Goal: Information Seeking & Learning: Learn about a topic

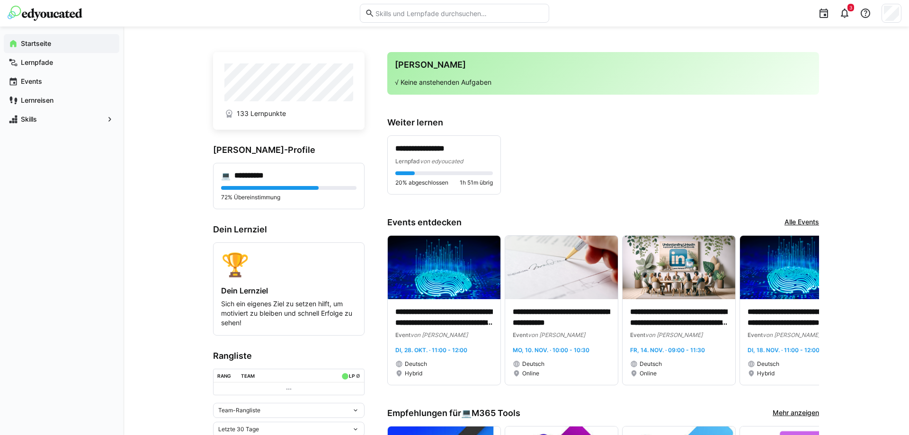
click at [810, 218] on link "Alle Events" at bounding box center [802, 222] width 35 height 10
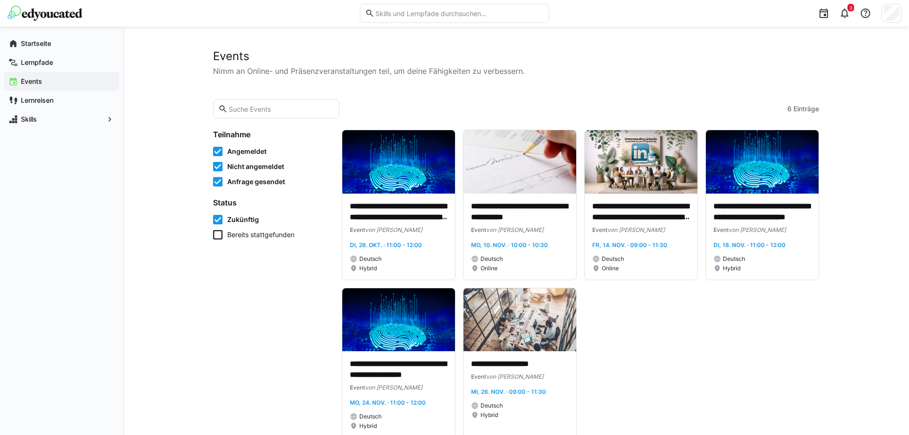
scroll to position [26, 0]
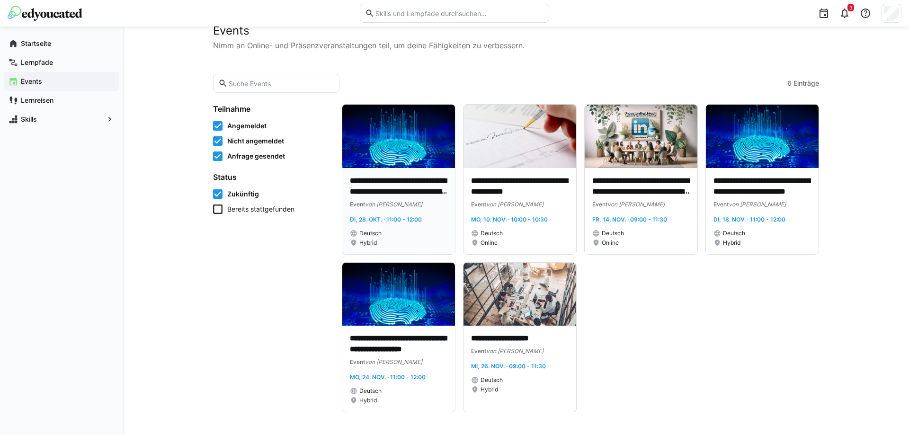
click at [393, 146] on img at bounding box center [398, 136] width 113 height 63
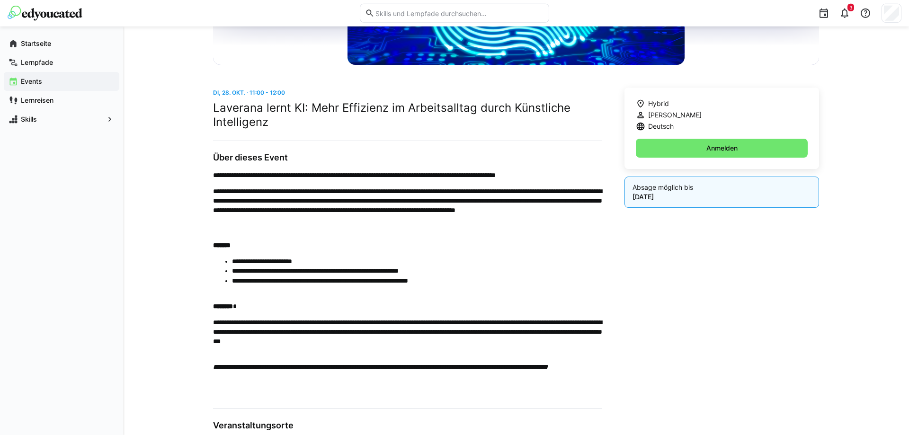
scroll to position [228, 0]
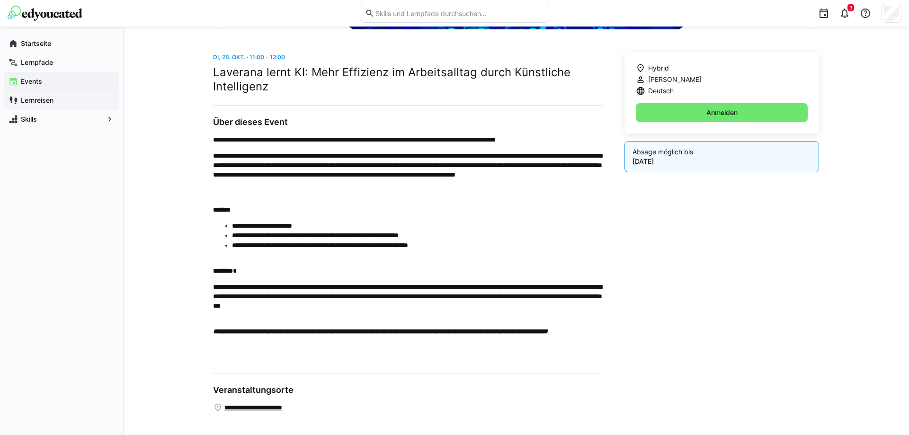
click at [42, 95] on div "Lernreisen" at bounding box center [62, 100] width 116 height 19
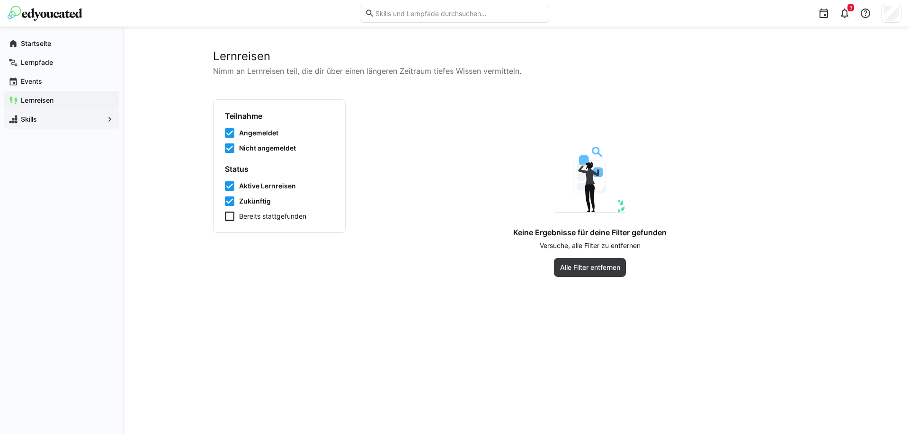
click at [49, 119] on span "Skills" at bounding box center [61, 119] width 84 height 9
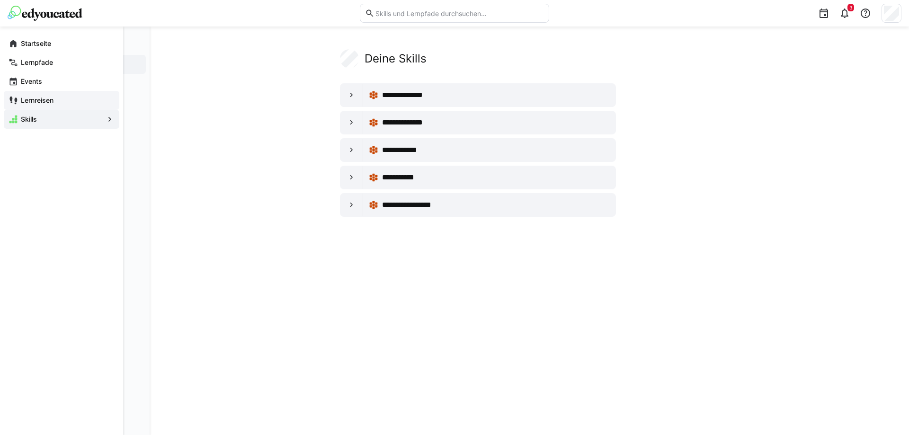
click at [42, 96] on span "Lernreisen" at bounding box center [66, 100] width 95 height 9
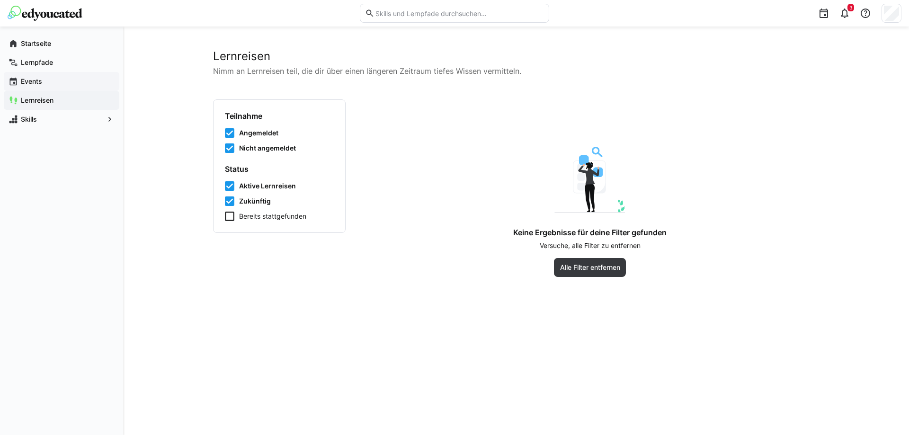
click at [46, 81] on span "Events" at bounding box center [66, 81] width 95 height 9
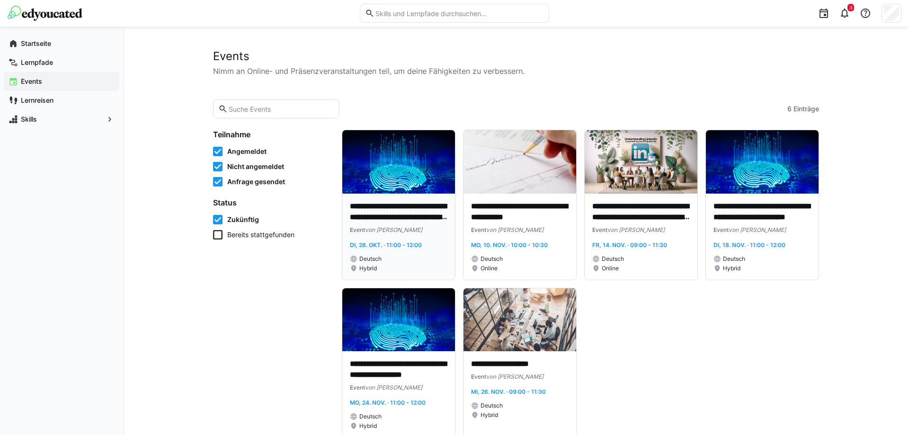
click at [420, 162] on img at bounding box center [398, 161] width 113 height 63
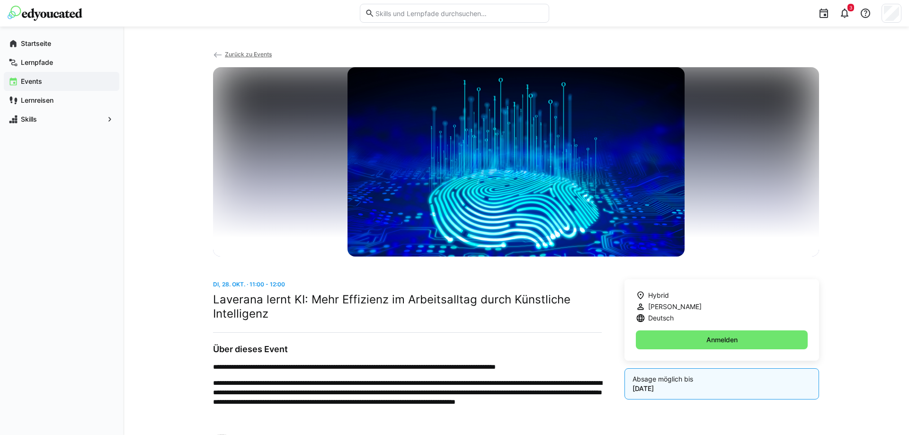
click at [47, 89] on div "Events" at bounding box center [62, 81] width 116 height 19
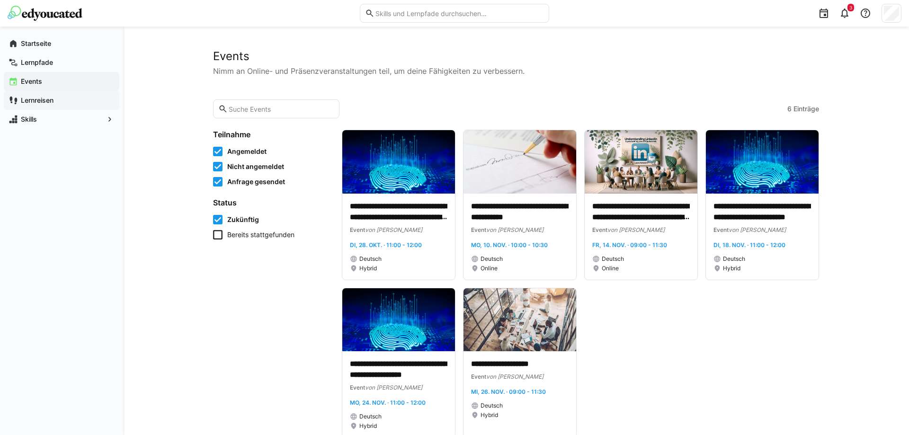
click at [55, 106] on div "Lernreisen" at bounding box center [62, 100] width 116 height 19
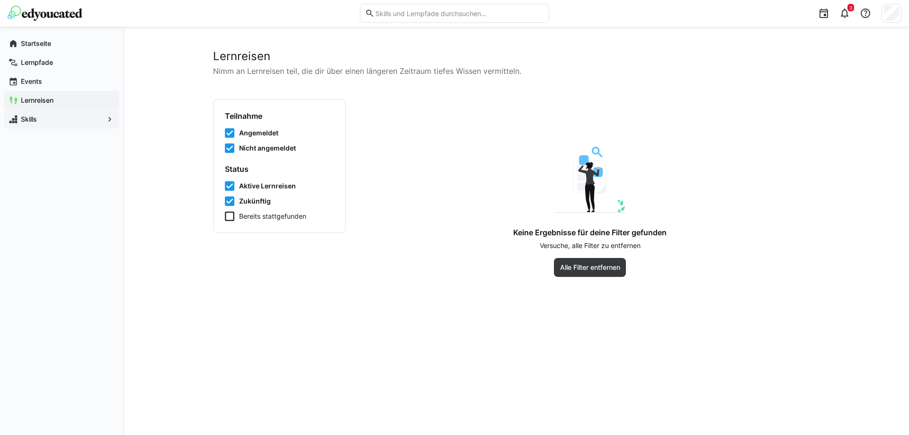
click at [0, 0] on app-navigation-label "Skills" at bounding box center [0, 0] width 0 height 0
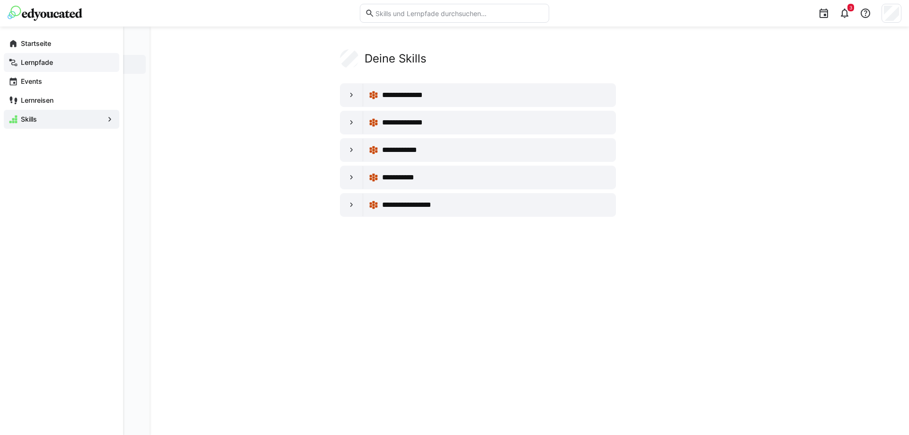
click at [0, 0] on app-navigation-label "Lernpfade" at bounding box center [0, 0] width 0 height 0
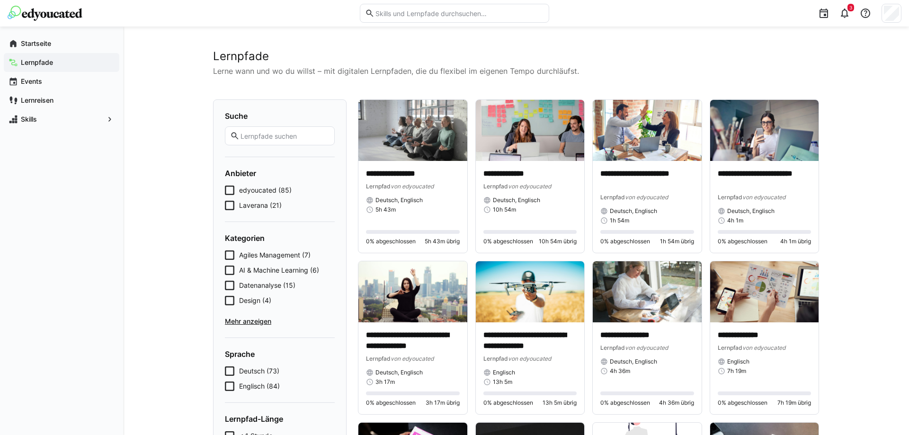
click at [498, 8] on eds-input at bounding box center [454, 13] width 189 height 19
type input "ki"
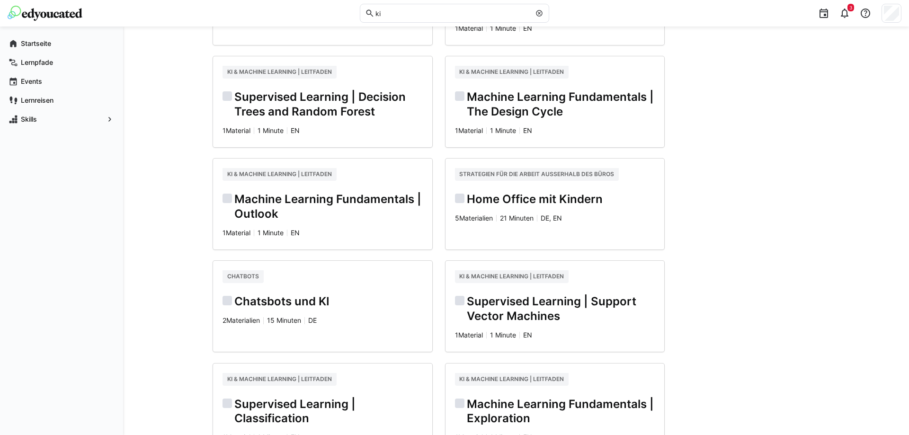
scroll to position [1127, 0]
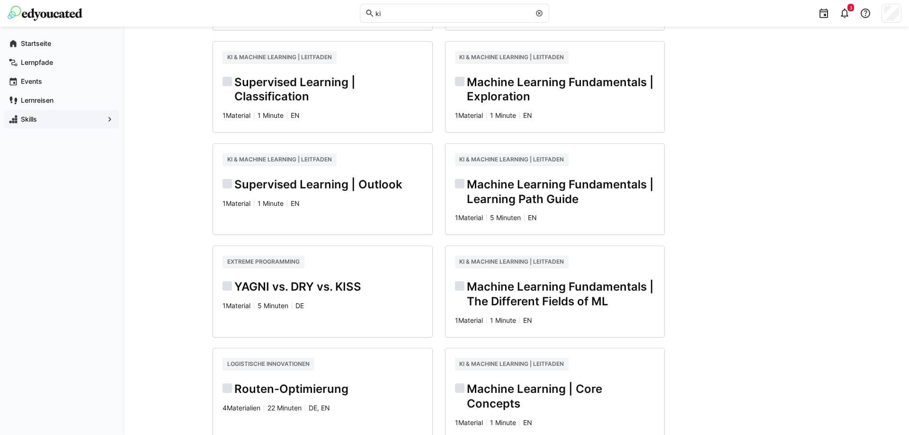
click at [33, 114] on div "Skills" at bounding box center [62, 119] width 116 height 19
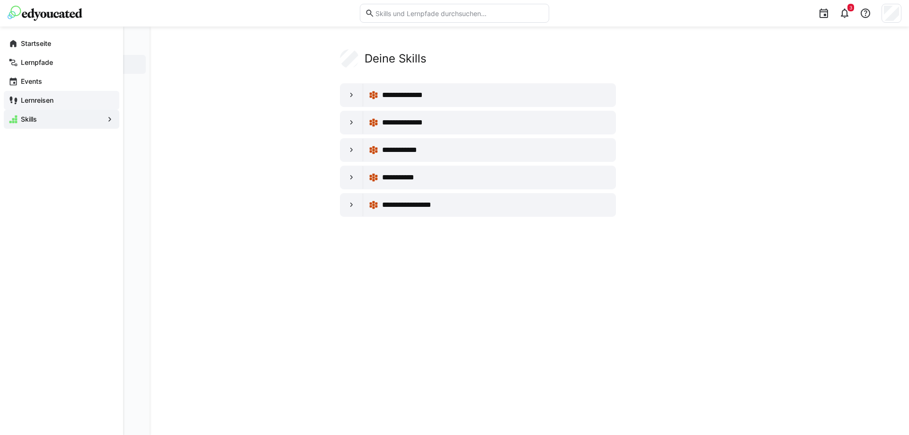
click at [36, 106] on div "Lernreisen" at bounding box center [62, 100] width 116 height 19
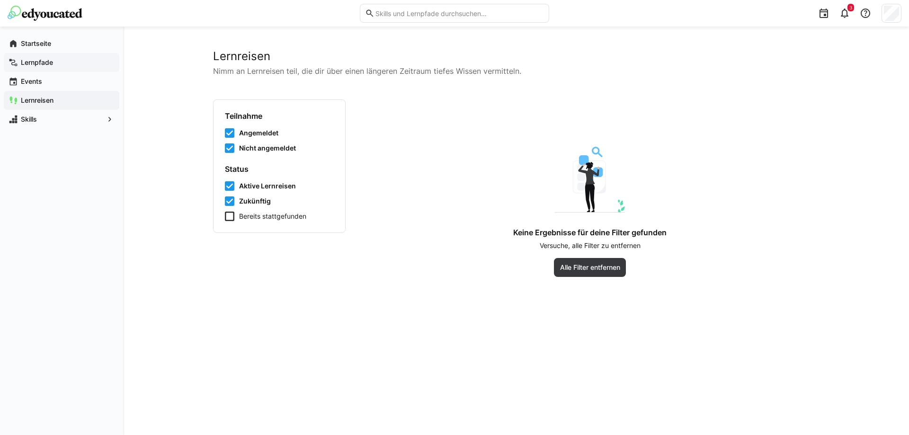
click at [0, 0] on app-navigation-label "Lernpfade" at bounding box center [0, 0] width 0 height 0
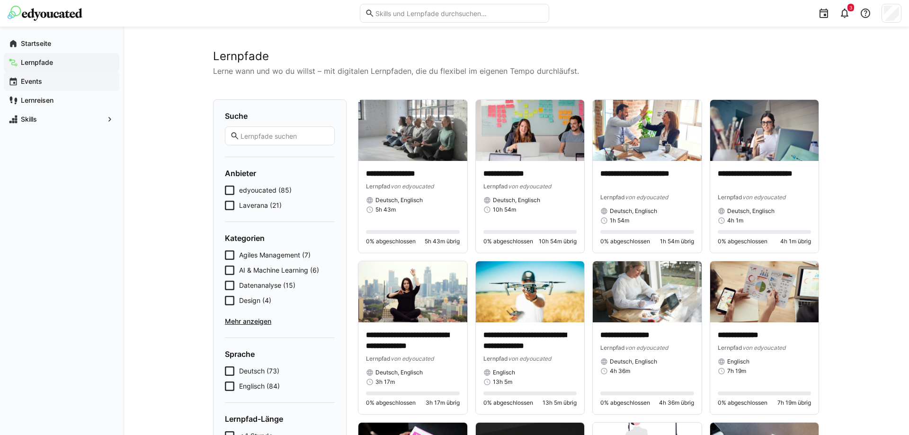
click at [0, 0] on app-navigation-label "Events" at bounding box center [0, 0] width 0 height 0
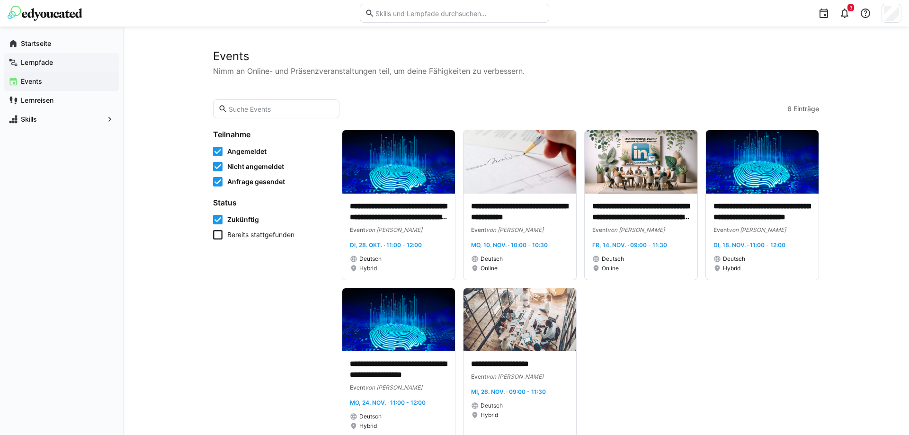
click at [51, 58] on span "Lernpfade" at bounding box center [66, 62] width 95 height 9
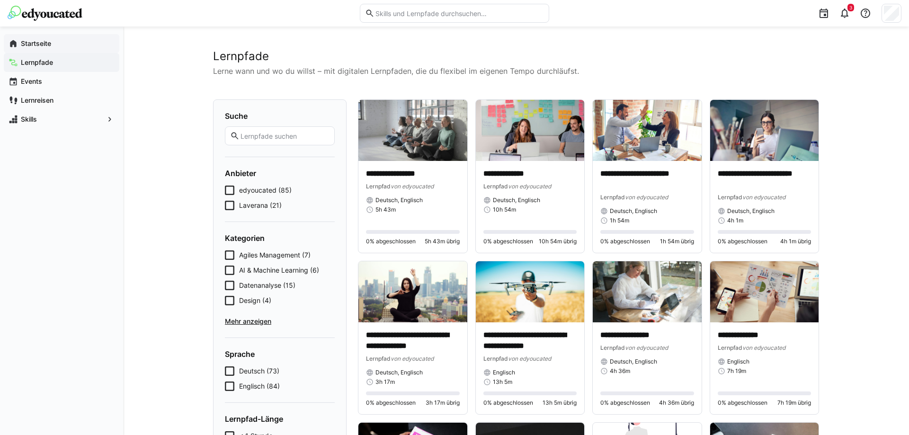
click at [0, 0] on app-navigation-label "Startseite" at bounding box center [0, 0] width 0 height 0
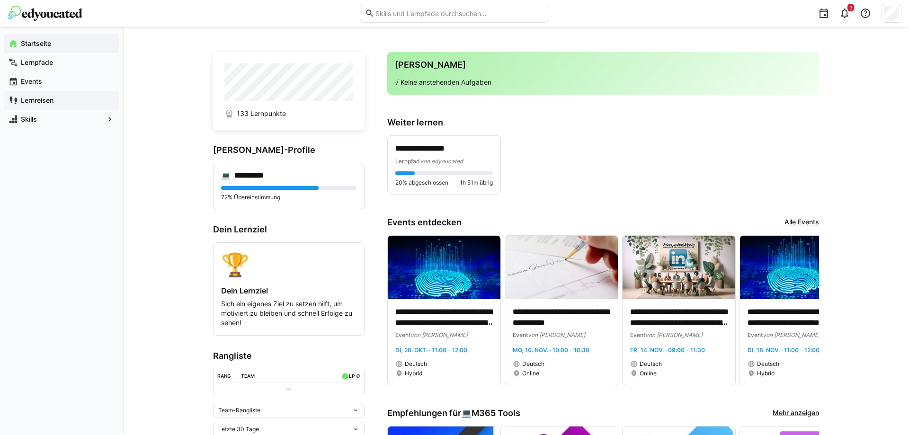
click at [66, 103] on span "Lernreisen" at bounding box center [66, 100] width 95 height 9
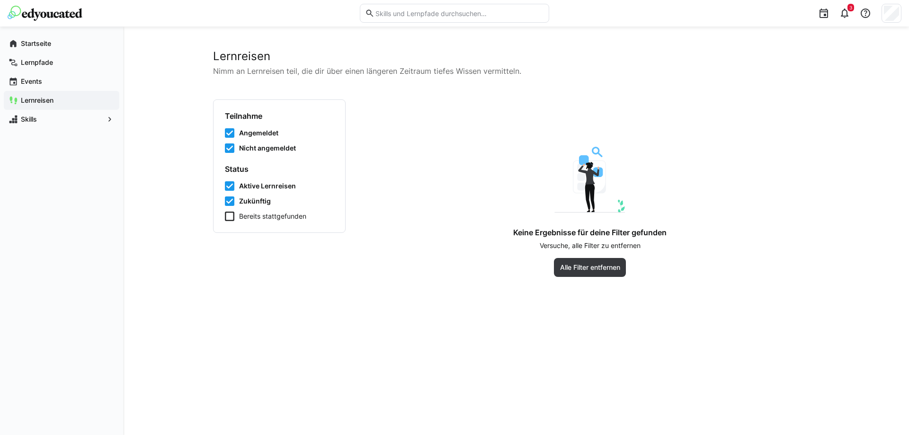
click at [228, 217] on icon at bounding box center [229, 216] width 9 height 9
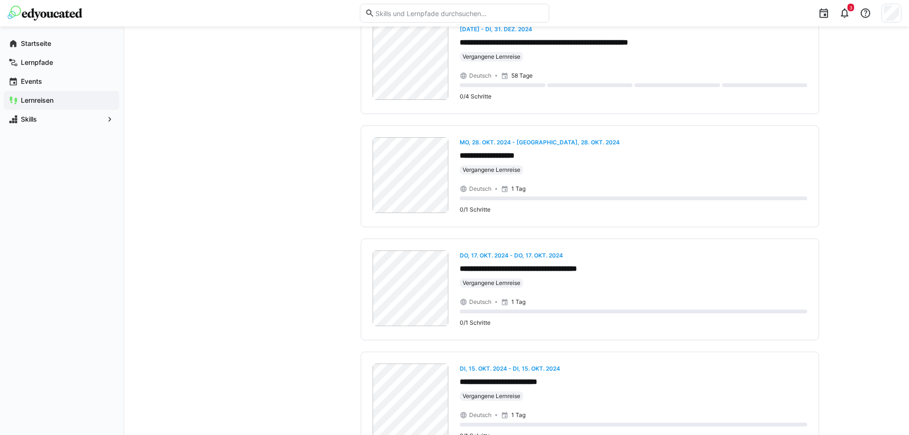
scroll to position [564, 0]
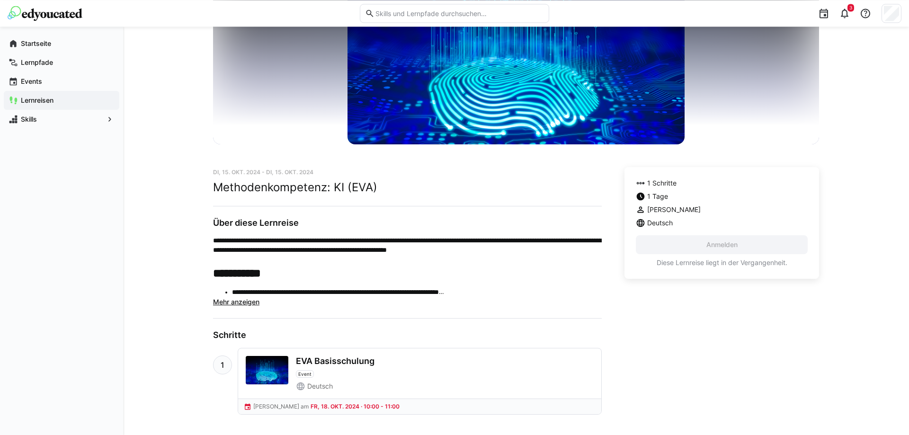
scroll to position [115, 0]
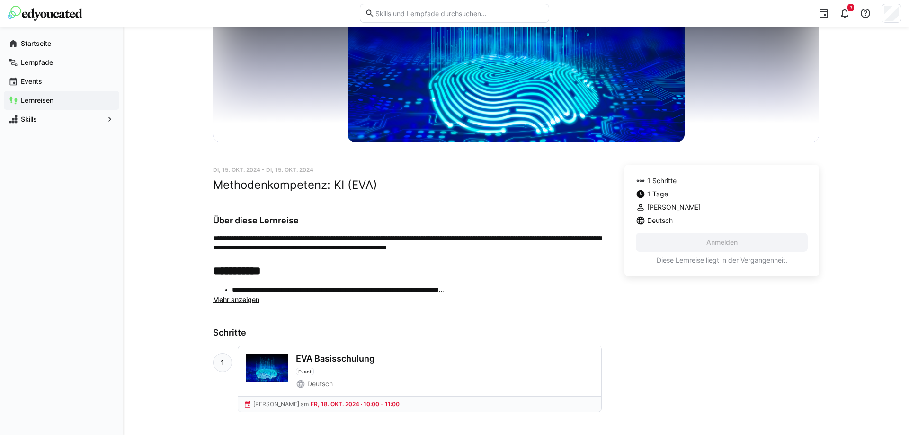
click at [233, 300] on span "Mehr anzeigen" at bounding box center [236, 300] width 46 height 8
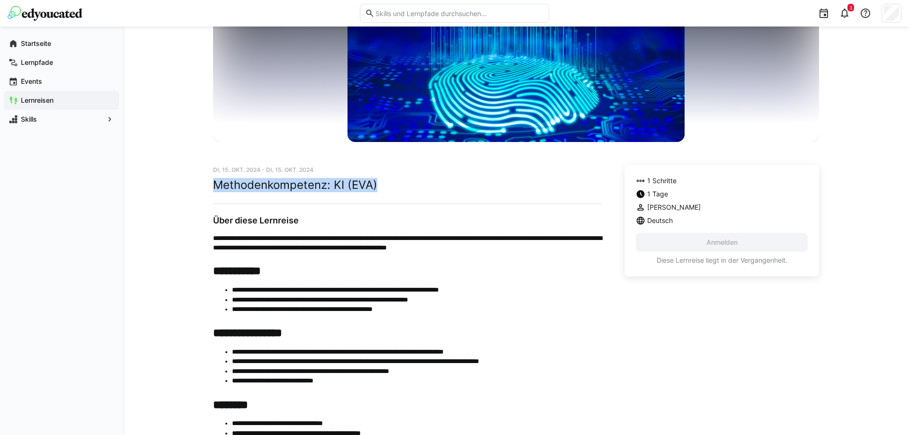
drag, startPoint x: 383, startPoint y: 190, endPoint x: 216, endPoint y: 187, distance: 166.7
click at [216, 187] on h2 "Methodenkompetenz: KI (EVA)" at bounding box center [407, 185] width 389 height 14
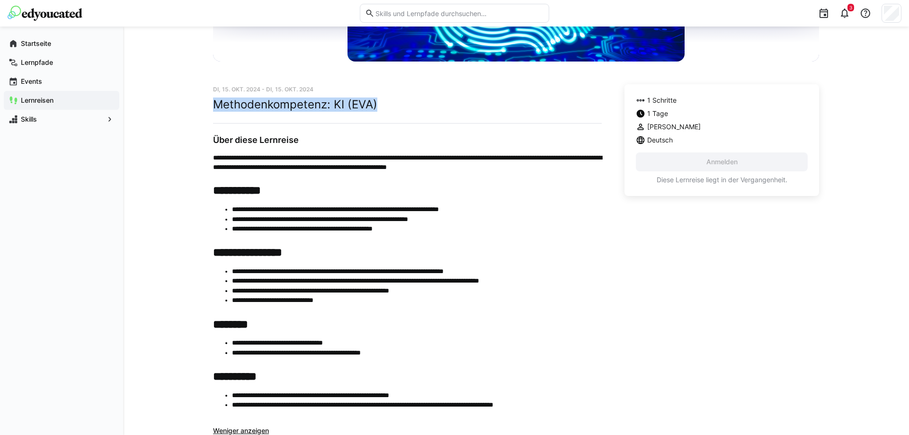
scroll to position [326, 0]
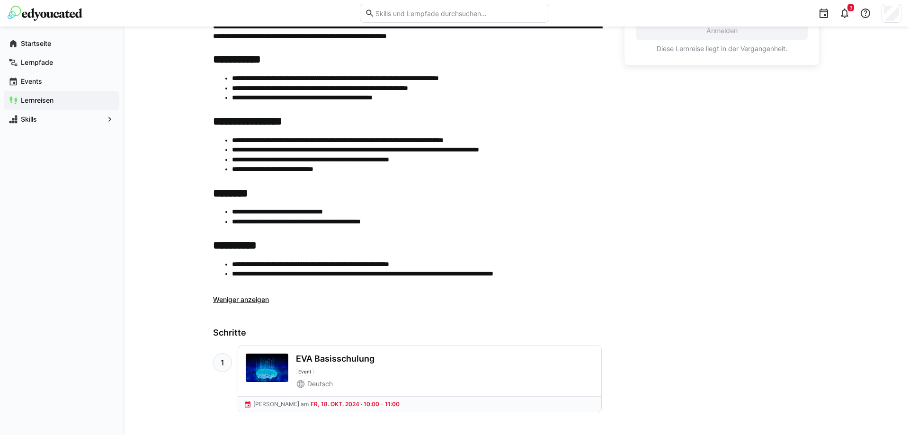
click at [0, 0] on app-navigation-label "Lernreisen" at bounding box center [0, 0] width 0 height 0
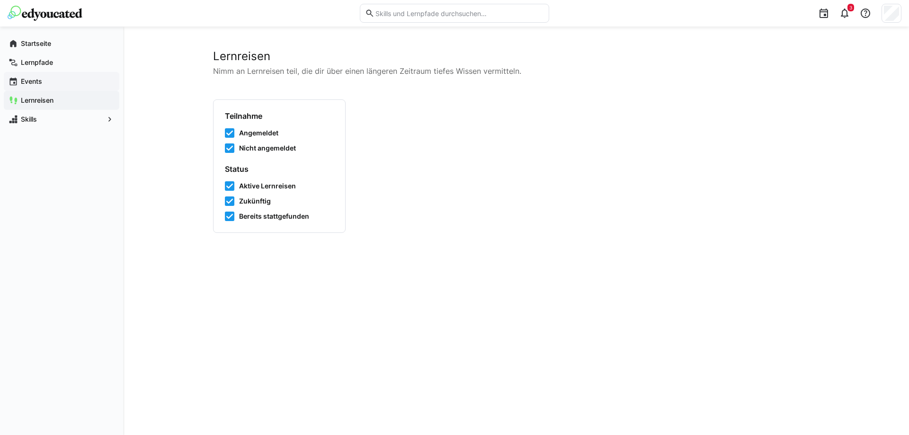
click at [35, 86] on div "Events" at bounding box center [62, 81] width 116 height 19
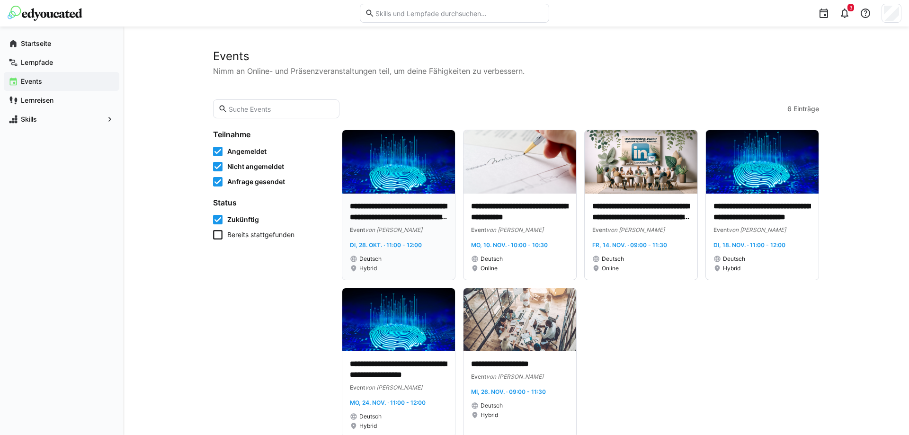
click at [390, 162] on img at bounding box center [398, 161] width 113 height 63
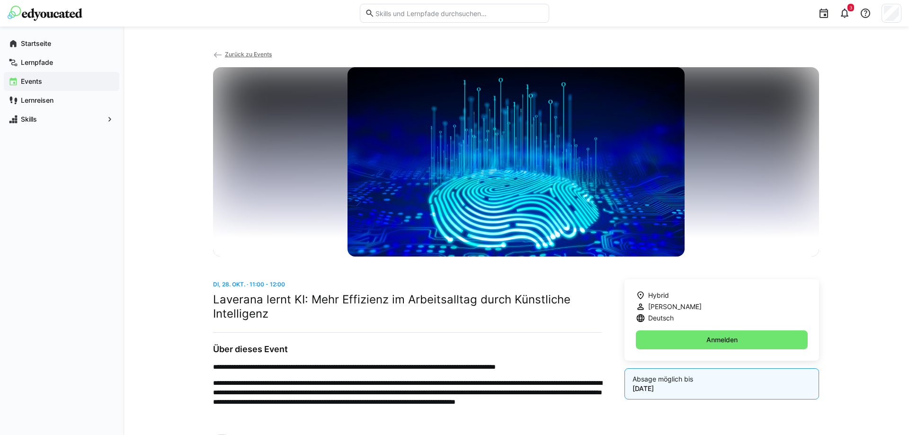
scroll to position [228, 0]
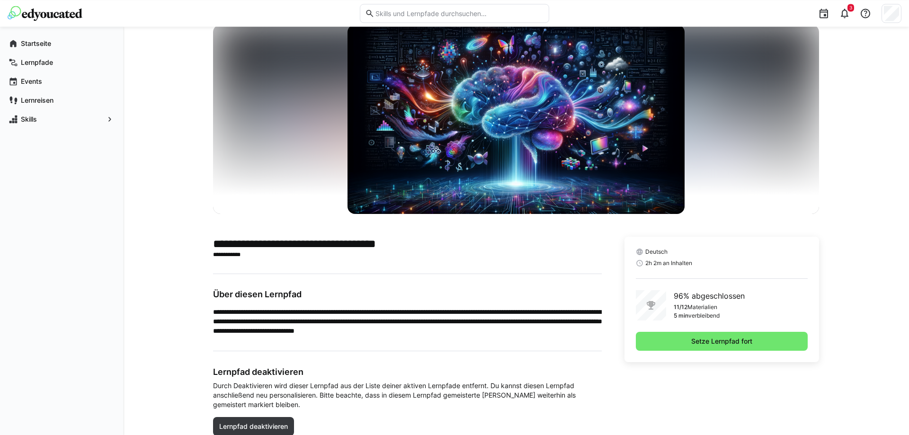
scroll to position [60, 0]
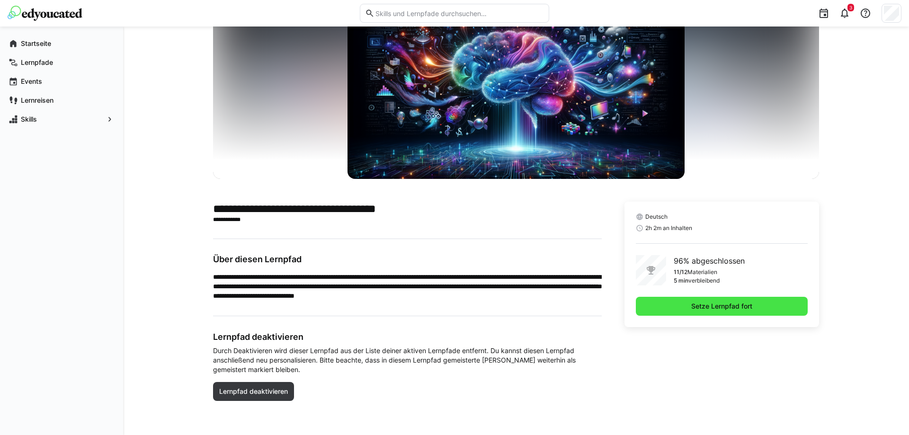
click at [744, 305] on span "Setze Lernpfad fort" at bounding box center [722, 306] width 64 height 9
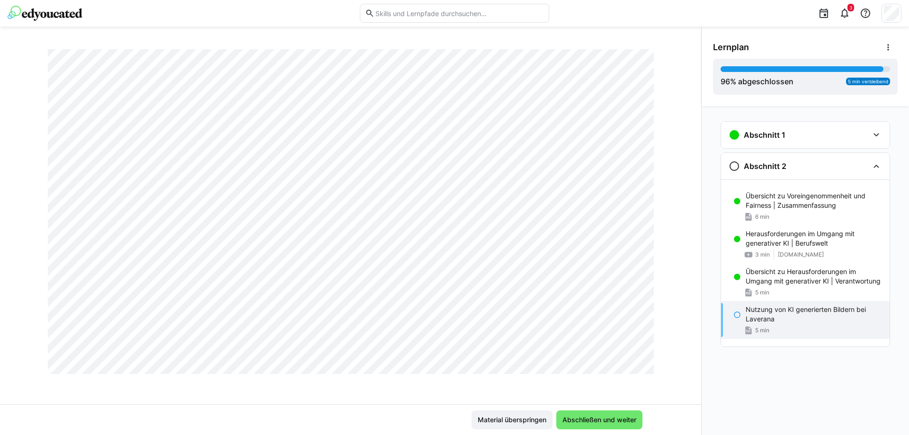
scroll to position [2808, 0]
click at [610, 422] on span "Abschließen und weiter" at bounding box center [599, 419] width 77 height 9
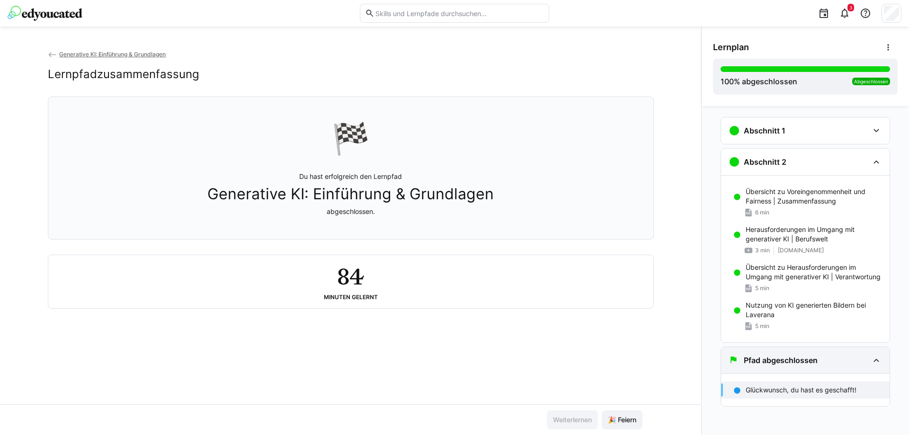
scroll to position [5, 0]
click at [636, 414] on span "🎉 Feiern" at bounding box center [622, 420] width 41 height 19
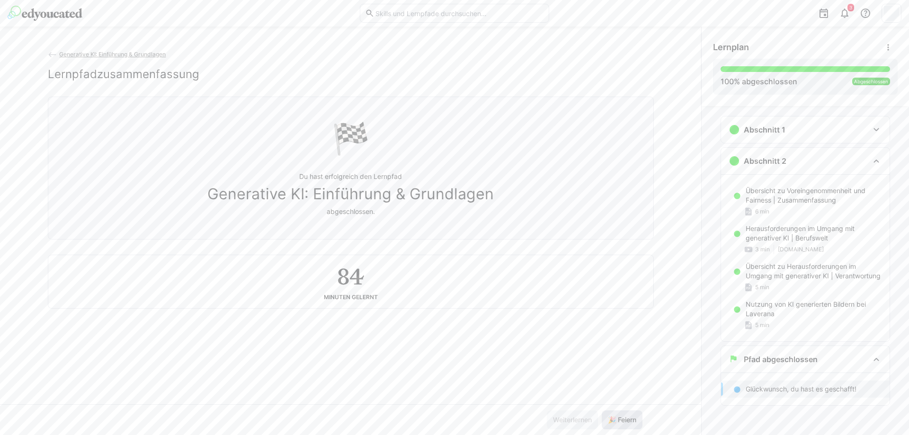
click at [620, 418] on span "🎉 Feiern" at bounding box center [622, 419] width 31 height 9
click at [620, 416] on span "🎉 Feiern" at bounding box center [622, 419] width 31 height 9
click at [631, 422] on span "🎉 Feiern" at bounding box center [622, 419] width 31 height 9
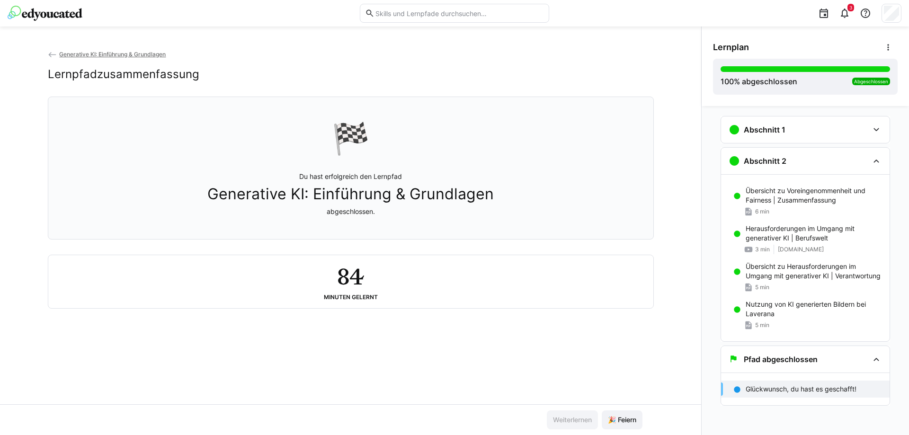
click at [80, 51] on span "Generative KI: Einführung & Grundlagen" at bounding box center [112, 54] width 107 height 7
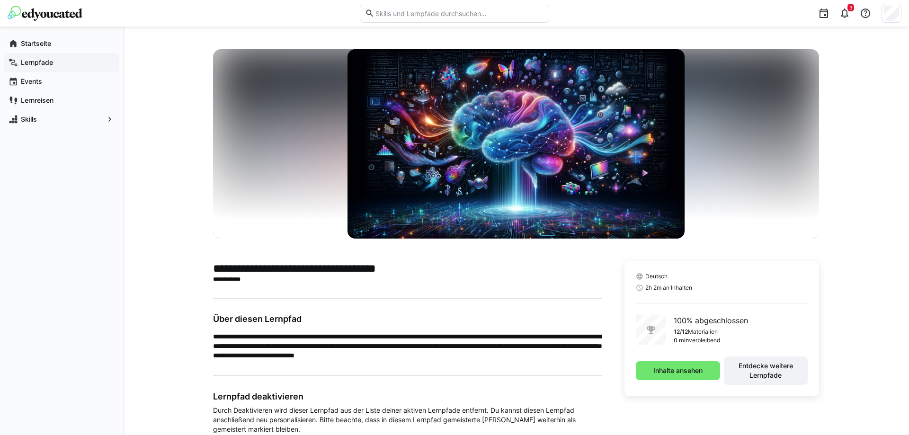
click at [46, 55] on div "Lernpfade" at bounding box center [62, 62] width 116 height 19
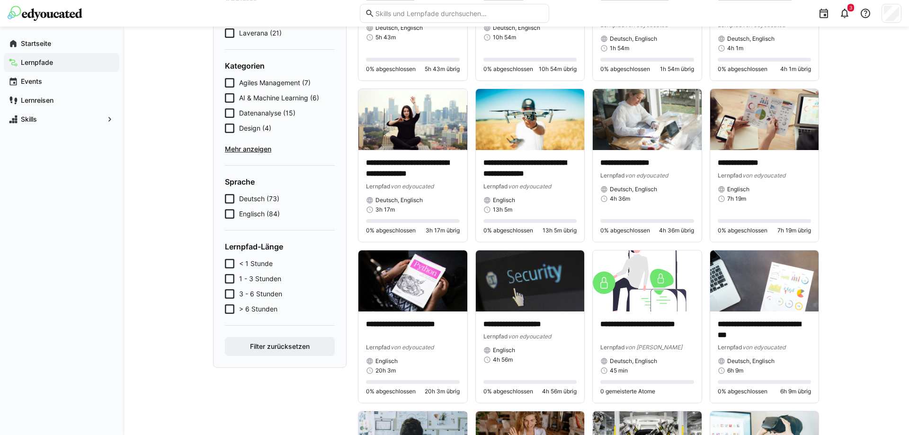
scroll to position [161, 0]
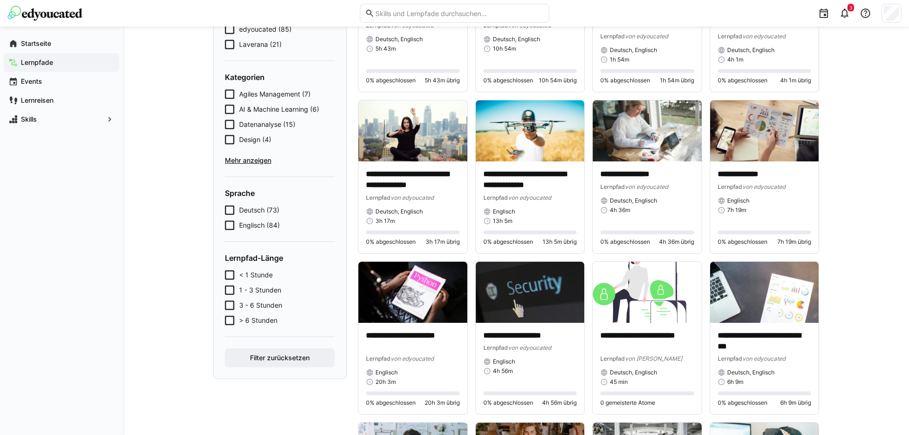
click at [250, 112] on span "AI & Machine Learning (6)" at bounding box center [279, 109] width 80 height 9
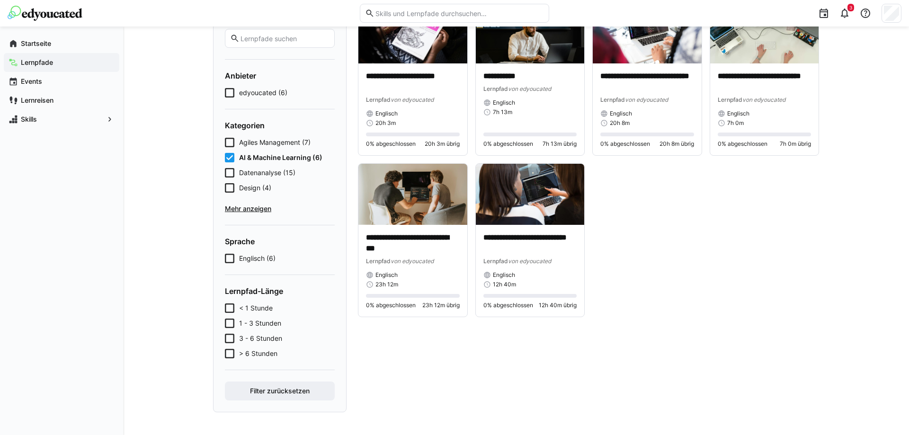
scroll to position [17, 0]
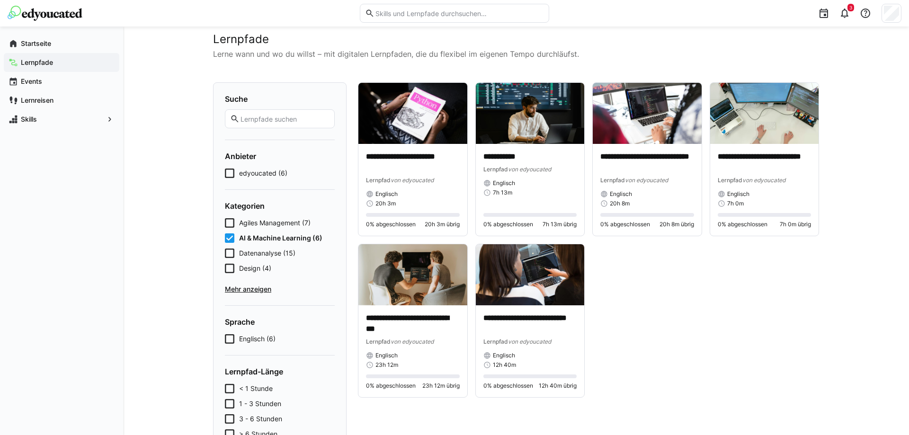
click at [260, 244] on div "Agiles Management (7) AI & Machine Learning (6) Datenanalyse (15) Design (4) Me…" at bounding box center [280, 256] width 110 height 76
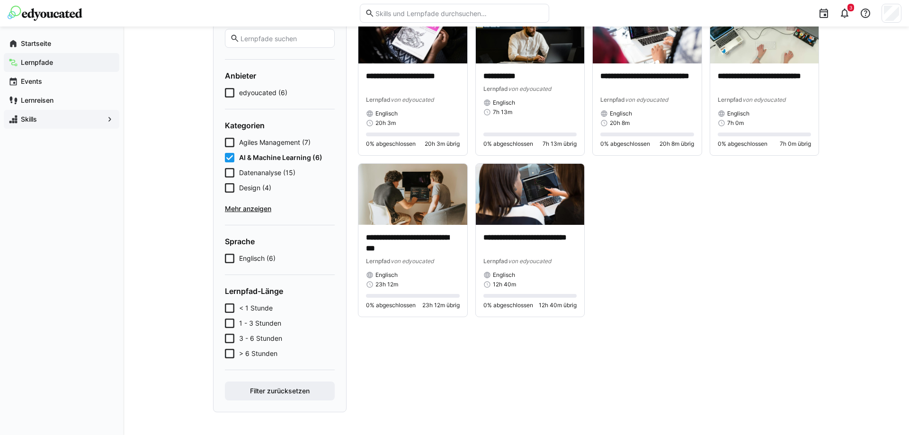
scroll to position [0, 0]
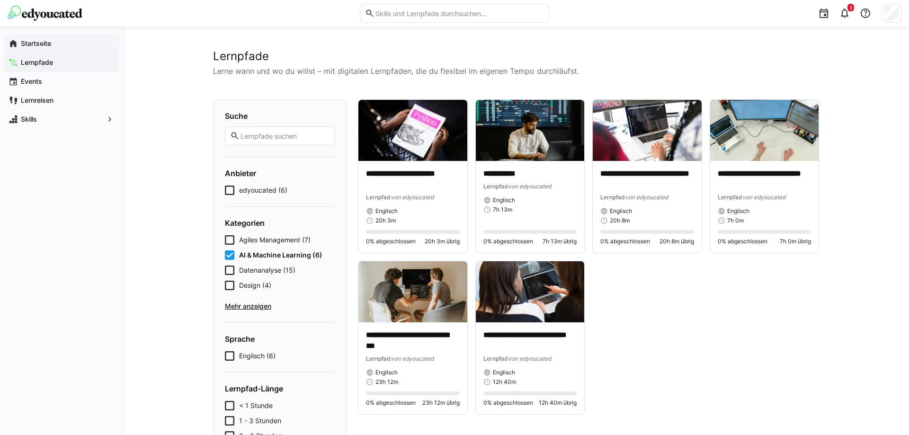
click at [0, 0] on app-navigation-label "Startseite" at bounding box center [0, 0] width 0 height 0
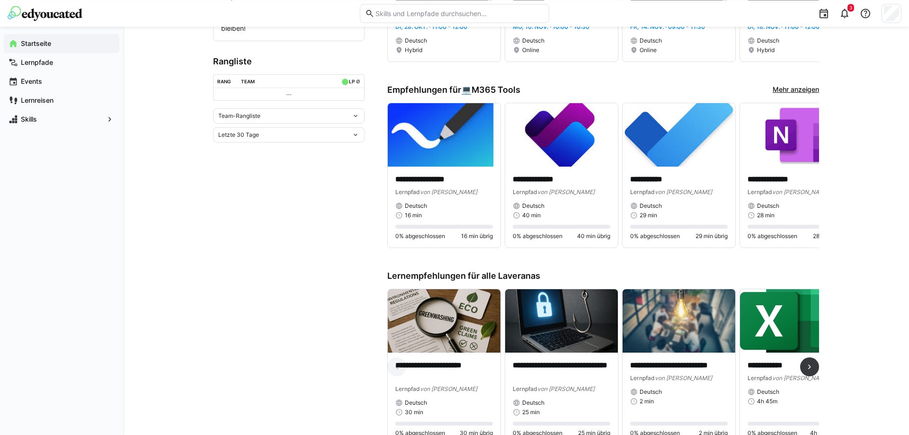
scroll to position [319, 0]
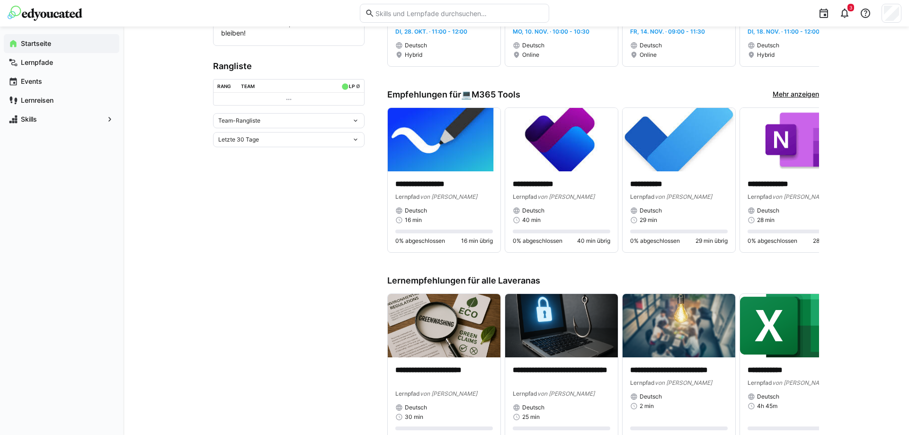
click at [789, 90] on app-home-right "**********" at bounding box center [603, 193] width 432 height 921
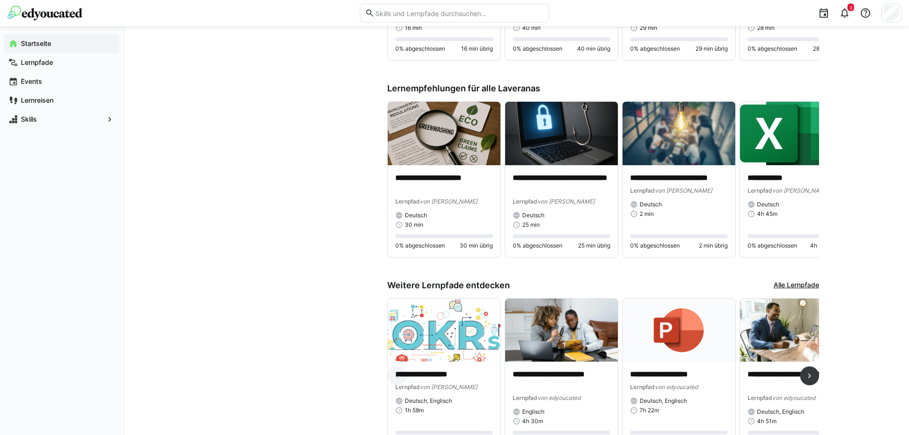
scroll to position [480, 0]
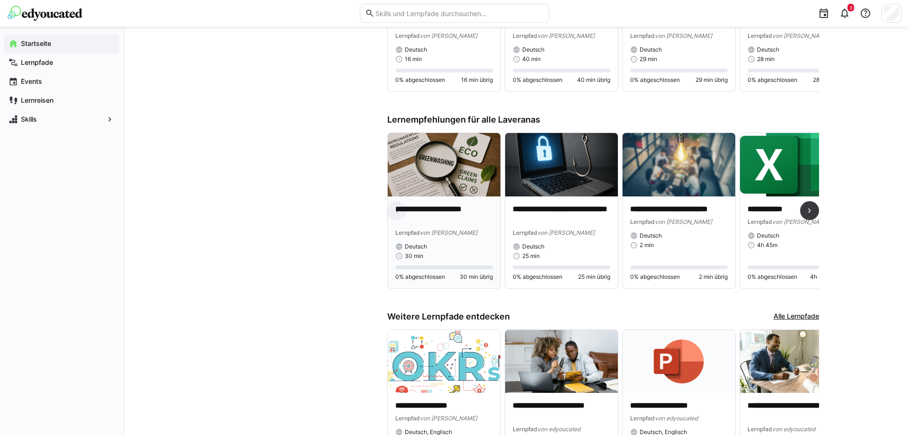
click at [476, 154] on img at bounding box center [444, 164] width 113 height 63
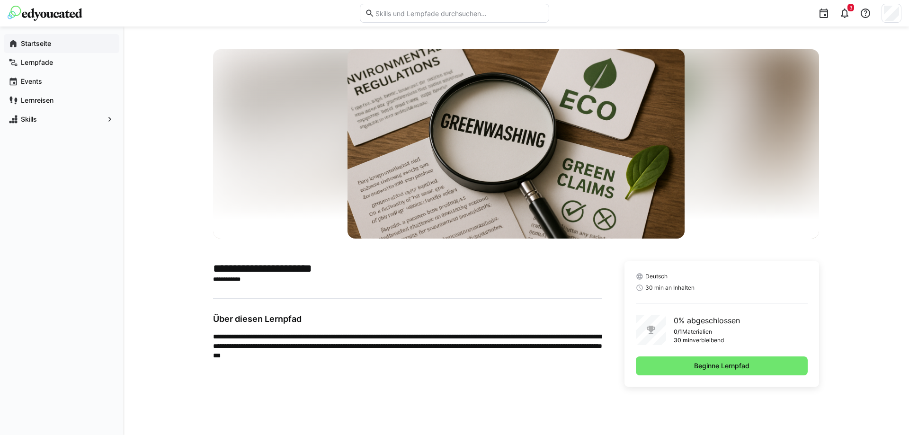
click at [13, 48] on eds-icon at bounding box center [13, 43] width 9 height 9
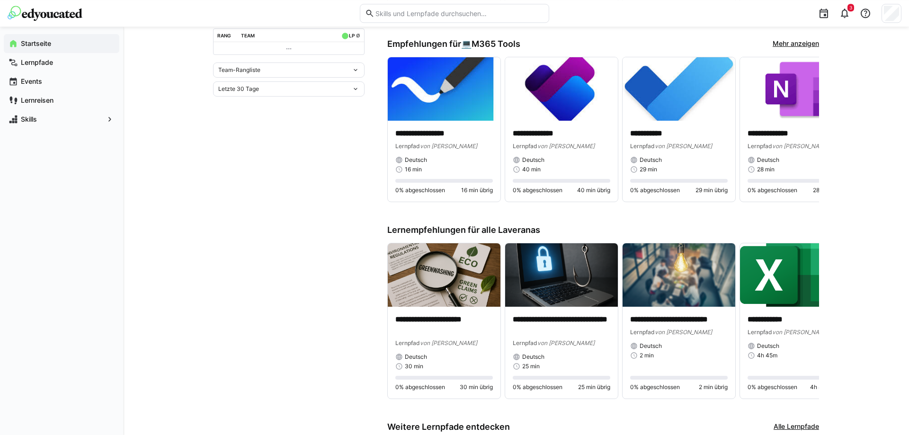
scroll to position [403, 0]
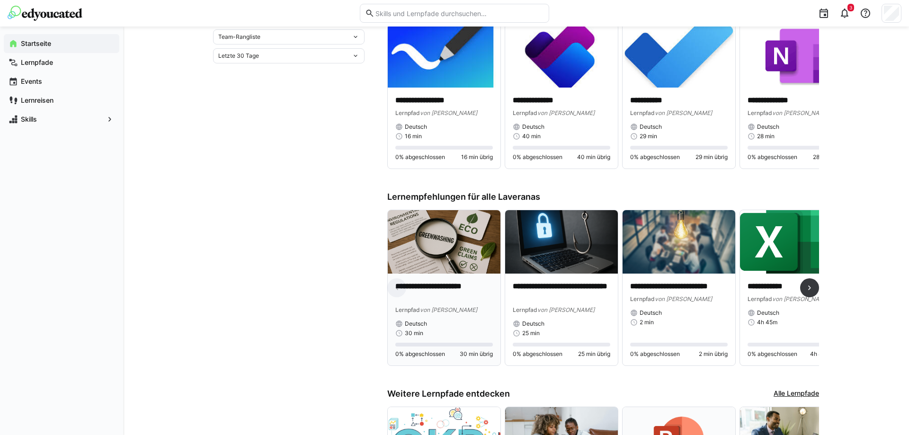
click at [417, 234] on img at bounding box center [444, 241] width 113 height 63
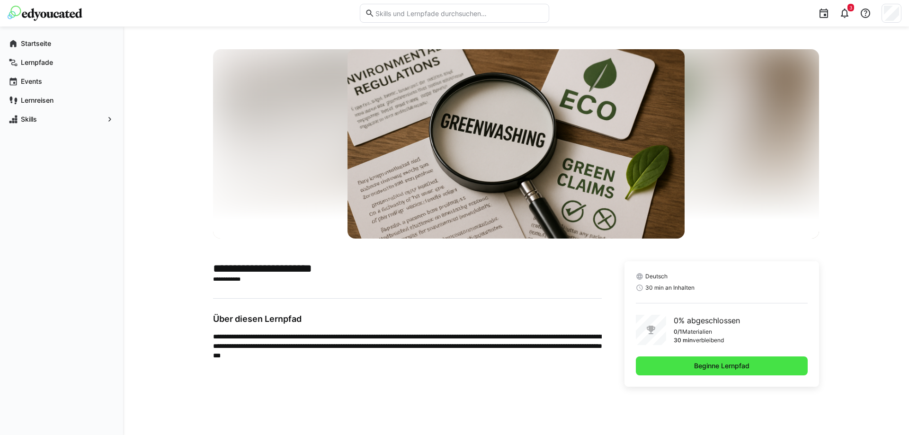
click at [720, 366] on span "Beginne Lernpfad" at bounding box center [722, 365] width 58 height 9
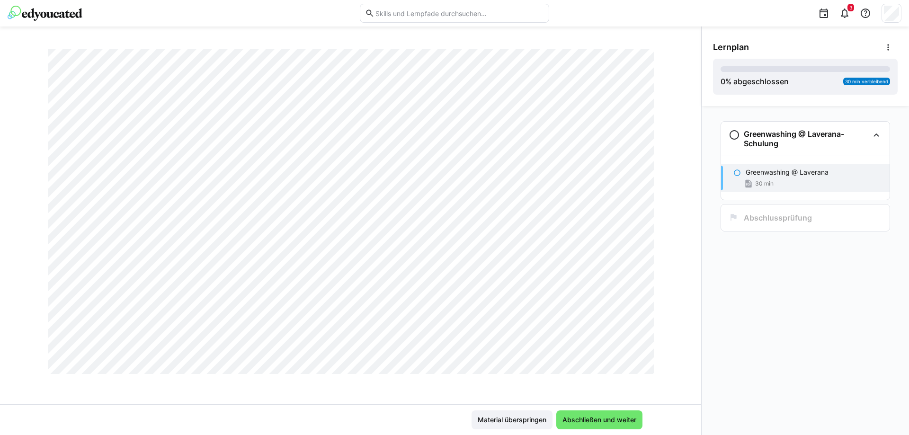
scroll to position [691, 0]
